Goal: Obtain resource: Obtain resource

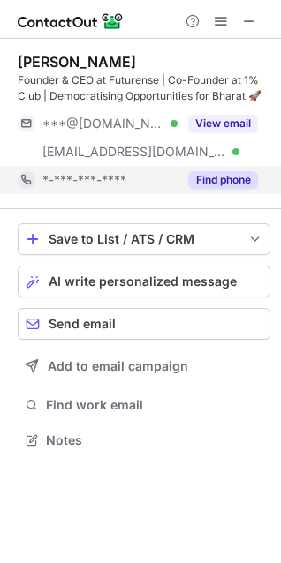
scroll to position [428, 281]
click at [223, 181] on button "Find phone" at bounding box center [223, 180] width 70 height 18
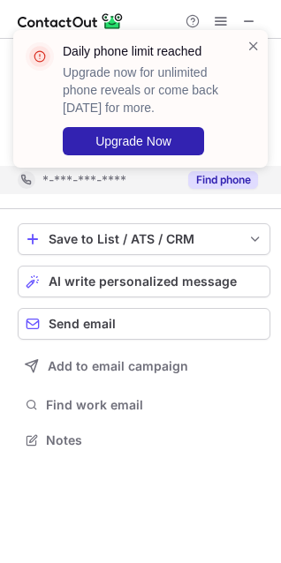
click at [110, 20] on div "Daily phone limit reached Upgrade now for unlimited phone reveals or come back …" at bounding box center [140, 105] width 283 height 187
click at [189, 23] on div "Daily phone limit reached Upgrade now for unlimited phone reveals or come back …" at bounding box center [140, 105] width 283 height 187
click at [250, 45] on span at bounding box center [253, 46] width 14 height 18
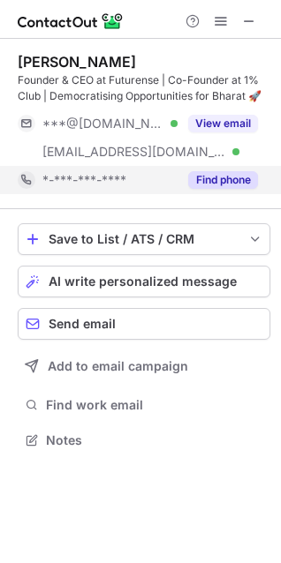
click at [188, 16] on div "Daily phone limit reached Upgrade now for unlimited phone reveals or come back …" at bounding box center [140, 105] width 283 height 187
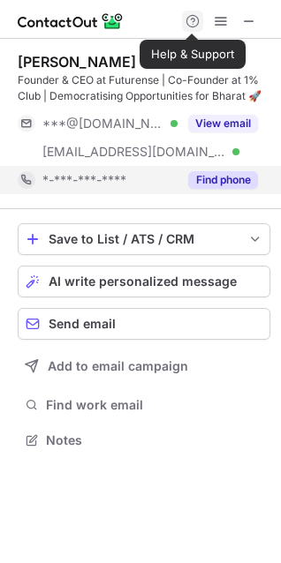
click at [188, 26] on span at bounding box center [192, 21] width 14 height 14
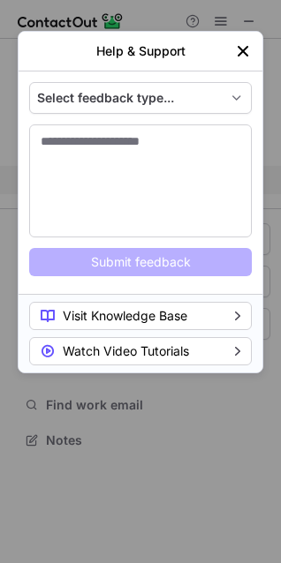
click at [246, 49] on img "left-button" at bounding box center [243, 51] width 18 height 18
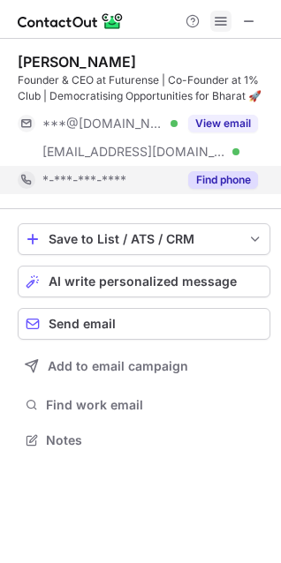
click at [227, 21] on span at bounding box center [221, 21] width 14 height 14
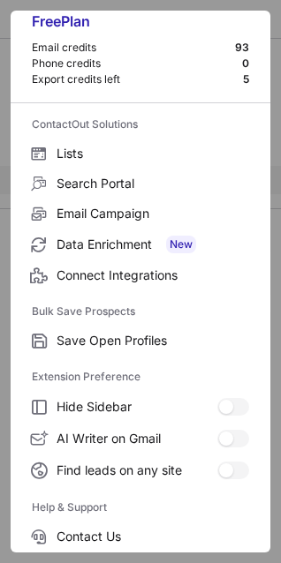
scroll to position [172, 0]
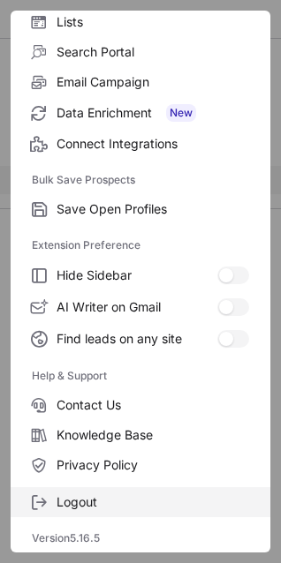
click at [86, 493] on label "Logout" at bounding box center [141, 503] width 260 height 30
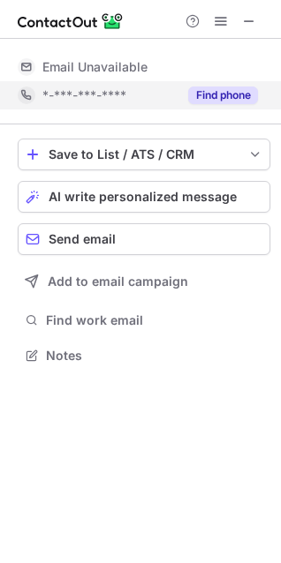
scroll to position [0, 0]
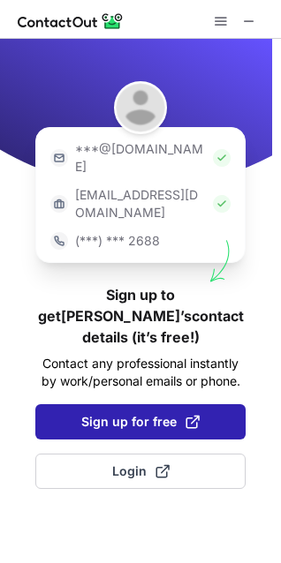
click at [172, 413] on span "Sign up for free" at bounding box center [140, 422] width 118 height 18
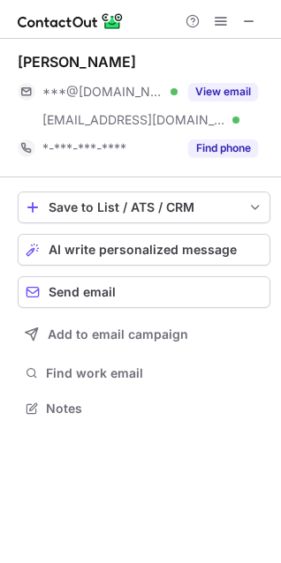
scroll to position [397, 281]
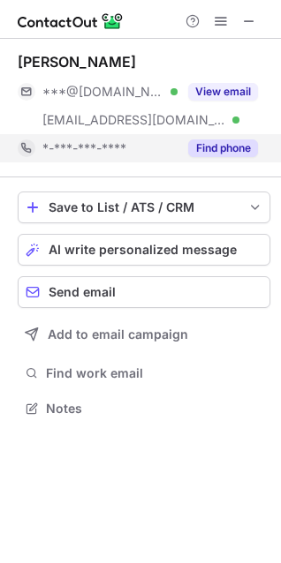
click at [214, 155] on button "Find phone" at bounding box center [223, 149] width 70 height 18
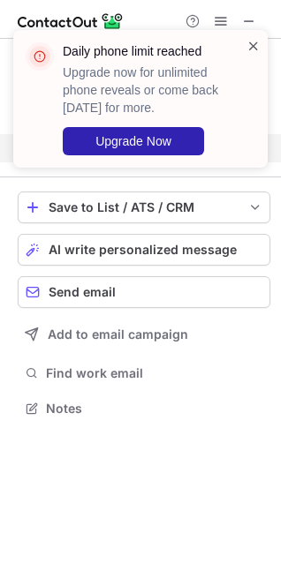
click at [252, 46] on span at bounding box center [253, 46] width 14 height 18
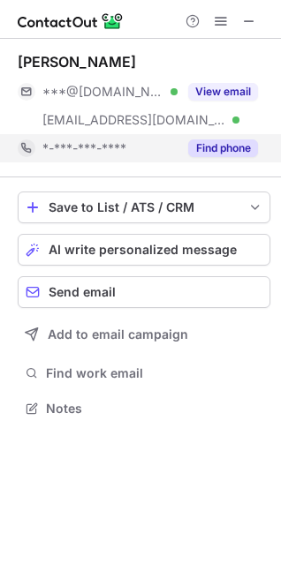
click at [223, 27] on div "Daily phone limit reached Upgrade now for unlimited phone reveals or come back …" at bounding box center [140, 105] width 283 height 187
click at [223, 25] on span at bounding box center [221, 21] width 14 height 14
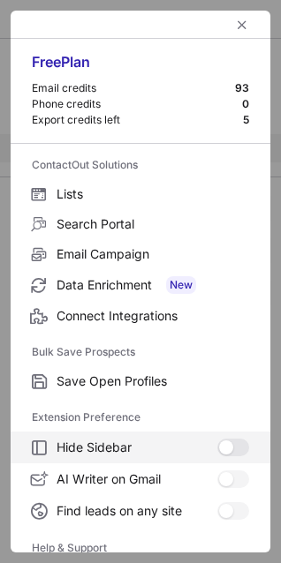
scroll to position [172, 0]
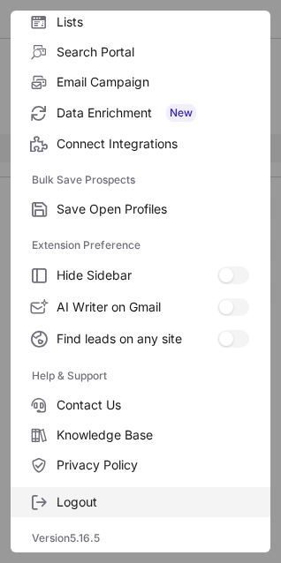
click at [116, 497] on span "Logout" at bounding box center [153, 503] width 193 height 16
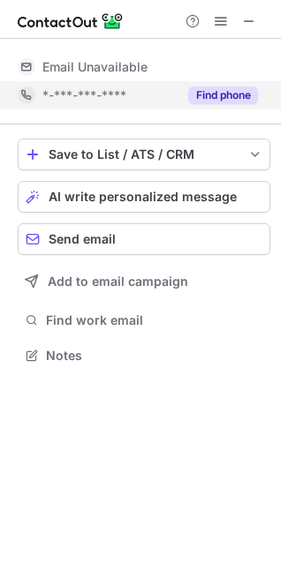
scroll to position [0, 0]
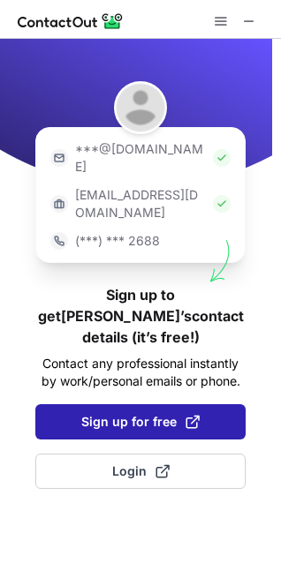
click at [132, 413] on span "Sign up for free" at bounding box center [140, 422] width 118 height 18
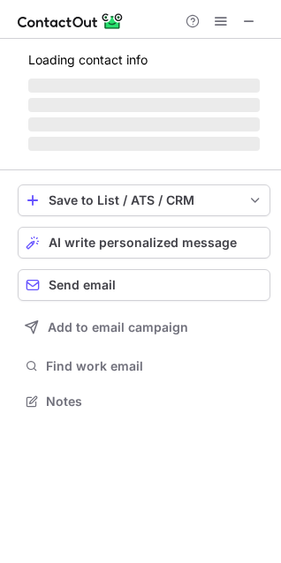
scroll to position [397, 281]
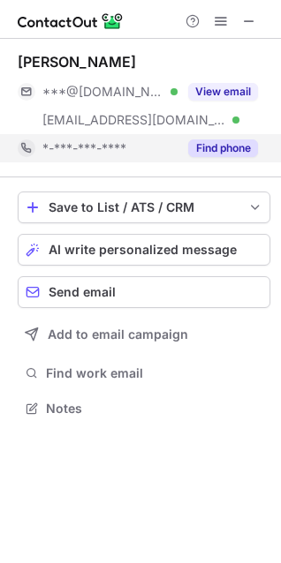
click at [210, 140] on button "Find phone" at bounding box center [223, 149] width 70 height 18
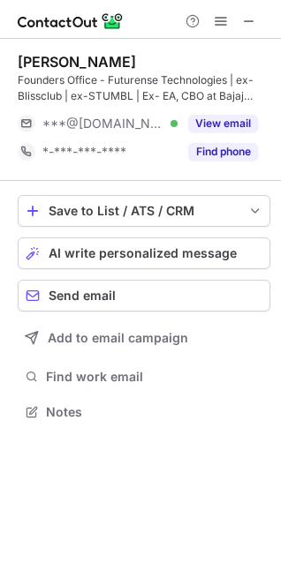
scroll to position [400, 281]
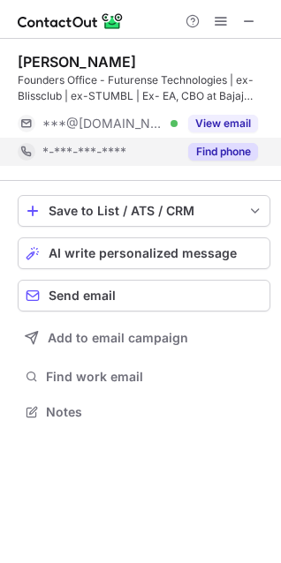
click at [225, 149] on button "Find phone" at bounding box center [223, 152] width 70 height 18
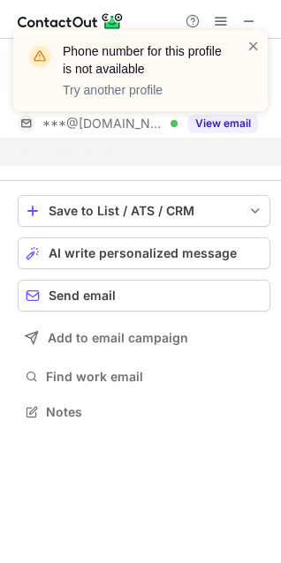
scroll to position [372, 281]
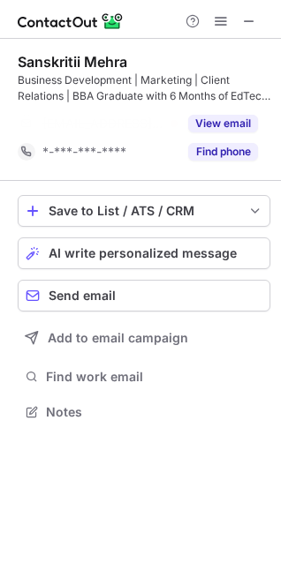
scroll to position [372, 281]
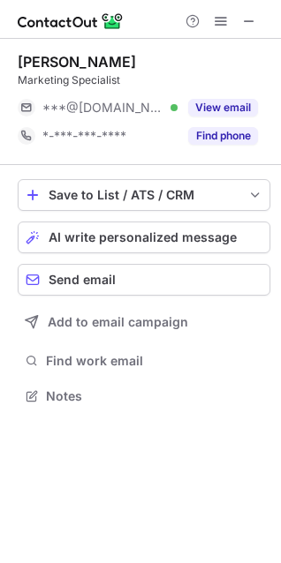
scroll to position [384, 281]
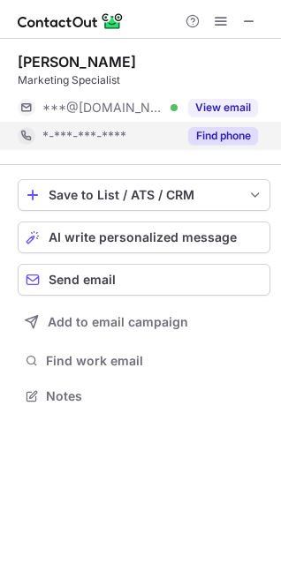
click at [208, 140] on button "Find phone" at bounding box center [223, 136] width 70 height 18
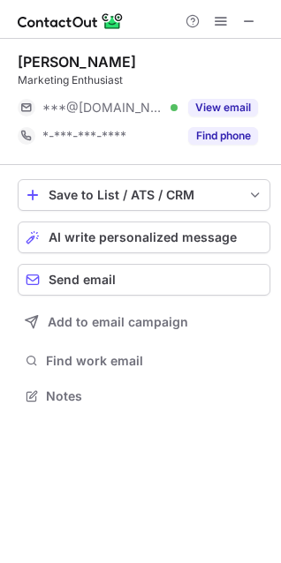
scroll to position [384, 281]
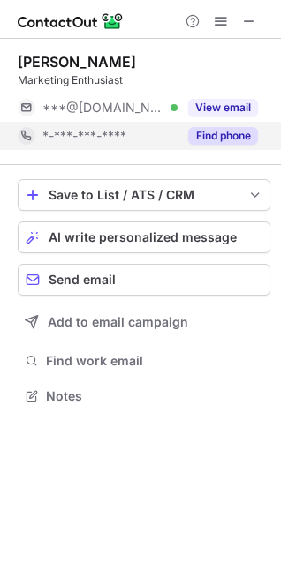
click at [204, 132] on button "Find phone" at bounding box center [223, 136] width 70 height 18
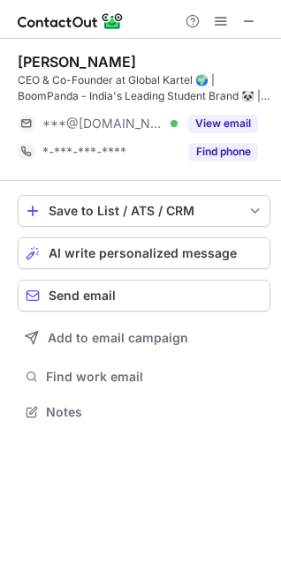
scroll to position [400, 281]
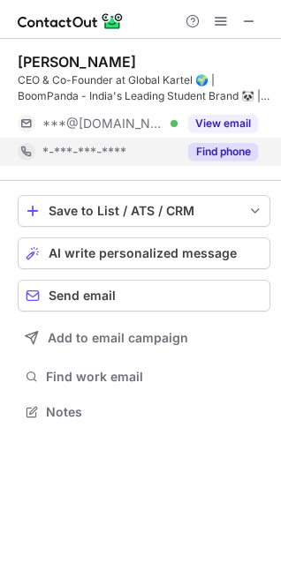
click at [225, 149] on button "Find phone" at bounding box center [223, 152] width 70 height 18
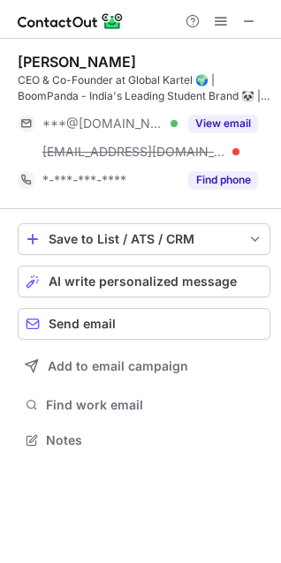
scroll to position [389, 281]
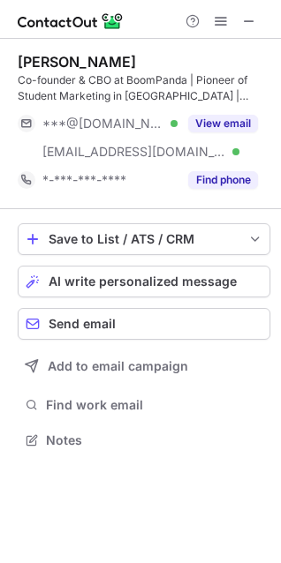
scroll to position [428, 281]
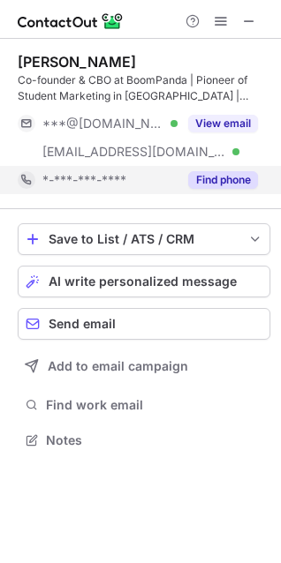
click at [198, 184] on button "Find phone" at bounding box center [223, 180] width 70 height 18
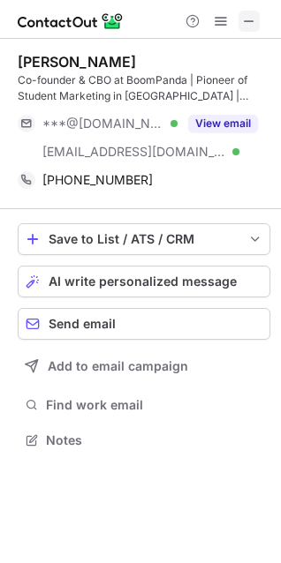
click at [257, 14] on button at bounding box center [248, 21] width 21 height 21
